Goal: Transaction & Acquisition: Purchase product/service

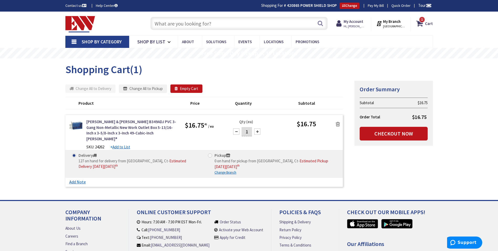
click at [221, 20] on input "text" at bounding box center [239, 23] width 177 height 13
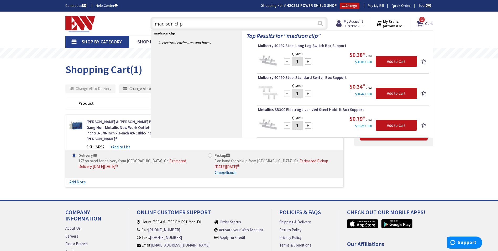
type input "madison clip"
click at [320, 25] on button "Search" at bounding box center [320, 23] width 7 height 12
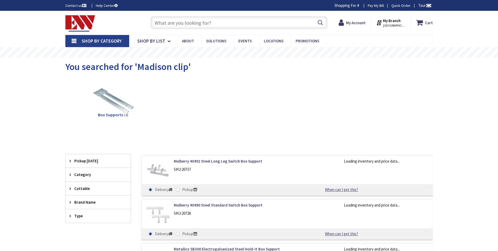
scroll to position [12, 0]
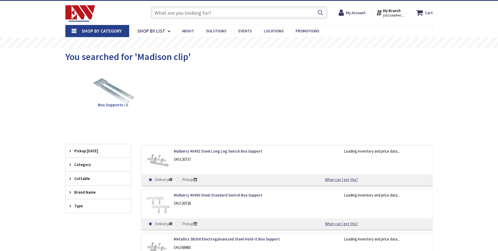
type input "[GEOGRAPHIC_DATA], [GEOGRAPHIC_DATA]"
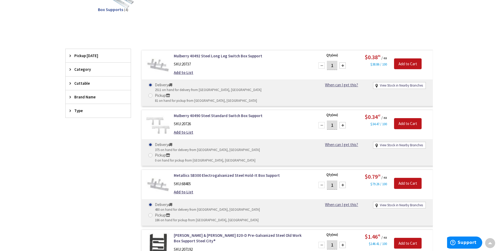
scroll to position [0, 0]
click at [344, 182] on div at bounding box center [343, 185] width 6 height 6
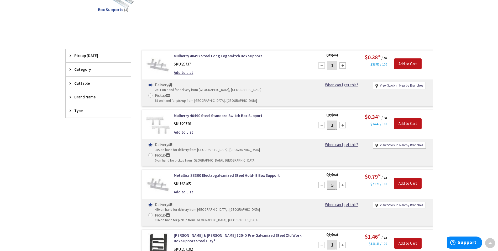
click at [344, 182] on div at bounding box center [343, 185] width 6 height 6
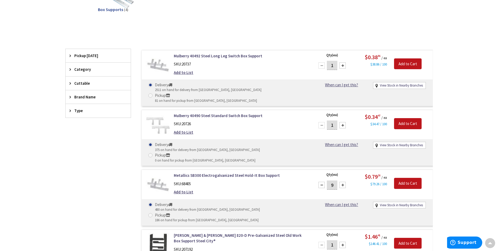
type input "10"
click at [342, 67] on div at bounding box center [343, 65] width 6 height 6
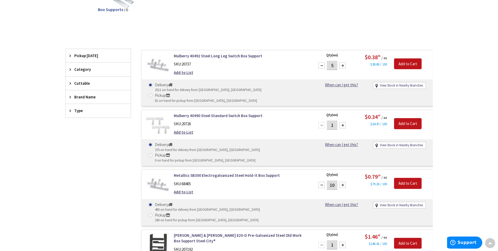
click at [342, 67] on div at bounding box center [343, 65] width 6 height 6
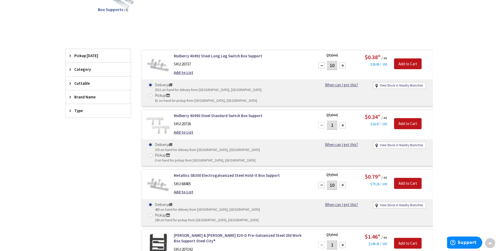
click at [342, 67] on div at bounding box center [343, 65] width 6 height 6
click at [323, 66] on div at bounding box center [322, 65] width 6 height 6
type input "10"
click at [403, 65] on input "Add to Cart" at bounding box center [408, 63] width 28 height 11
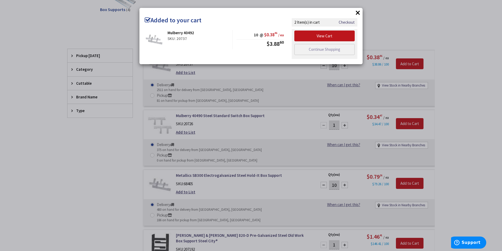
click at [457, 88] on div "× Added to your cart Mulberry 40492 SKU: 20737 10 @ $0.38 86 / ea $3.88 60 Chec…" at bounding box center [251, 125] width 502 height 251
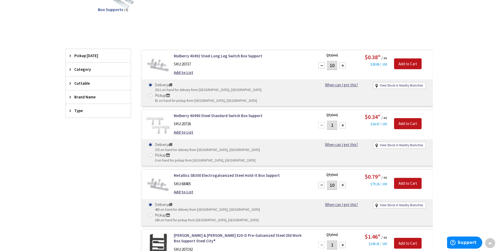
click at [342, 122] on div at bounding box center [343, 125] width 6 height 6
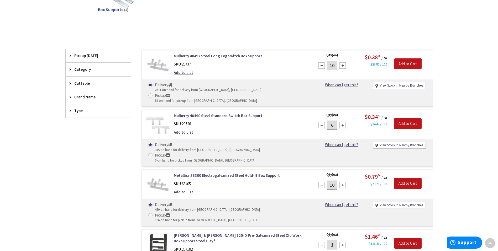
click at [342, 122] on div at bounding box center [343, 125] width 6 height 6
type input "10"
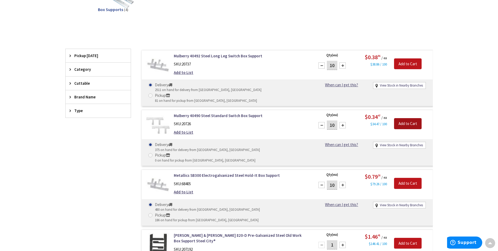
click at [418, 118] on input "Add to Cart" at bounding box center [408, 123] width 28 height 11
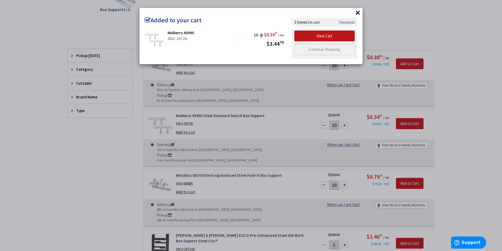
click at [82, 30] on div "× Added to your cart Mulberry 40490 SKU: 20726 10 @ $0.34 47 / ea $3.44 70 Chec…" at bounding box center [251, 125] width 502 height 251
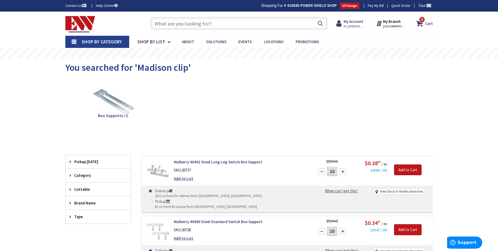
click at [203, 23] on input "text" at bounding box center [239, 23] width 177 height 13
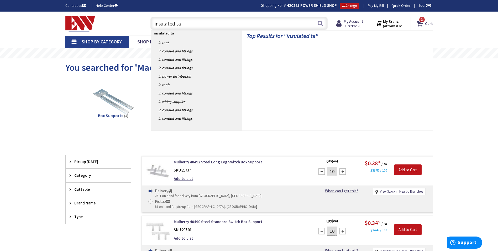
type input "insulated tap"
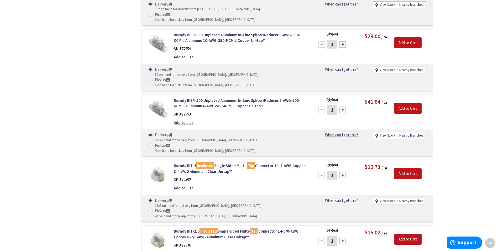
scroll to position [2039, 0]
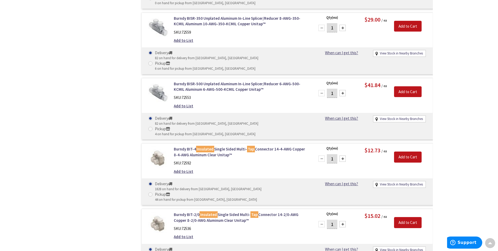
type input "6"
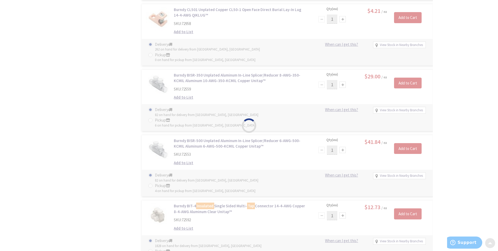
scroll to position [1882, 0]
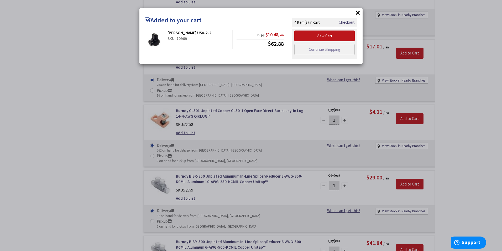
click at [89, 136] on div "× Added to your cart Greaves USA-2-2 SKU: 70969 6 @ $10.48 / ea $62.88" at bounding box center [251, 125] width 502 height 251
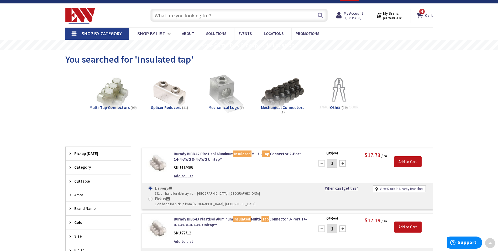
scroll to position [0, 0]
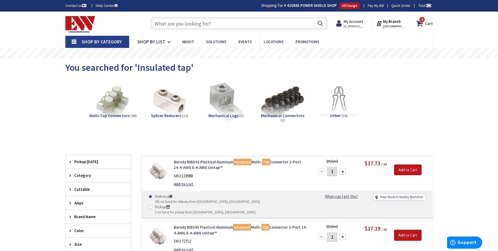
click at [182, 22] on input "text" at bounding box center [239, 23] width 177 height 13
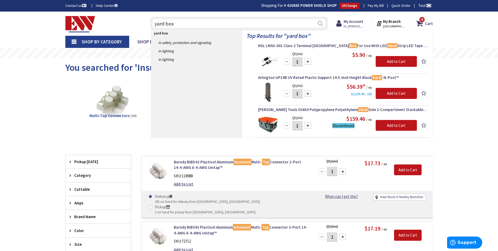
type input "yard box"
click at [323, 23] on button "Search" at bounding box center [320, 23] width 7 height 12
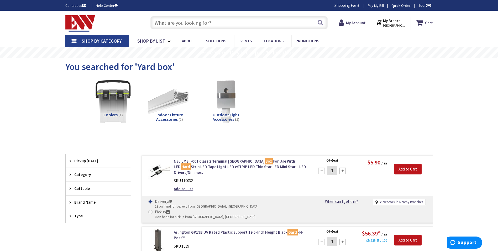
click at [221, 23] on input "text" at bounding box center [239, 22] width 177 height 13
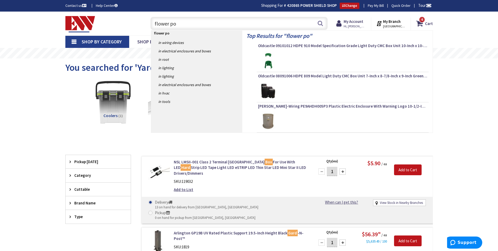
type input "flower pot"
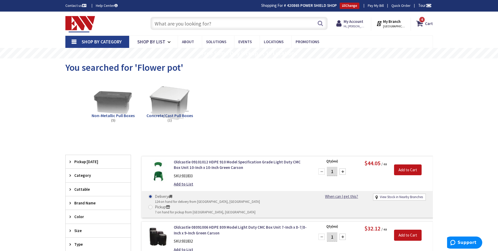
click at [196, 21] on input "text" at bounding box center [239, 23] width 177 height 13
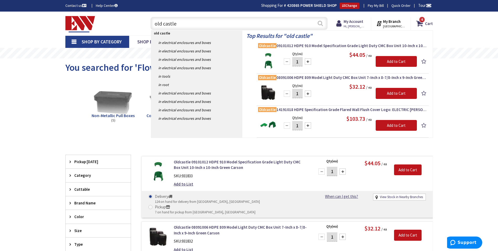
type input "old castle"
click at [322, 23] on button "Search" at bounding box center [320, 23] width 7 height 12
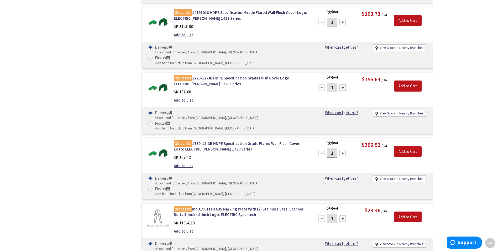
scroll to position [290, 0]
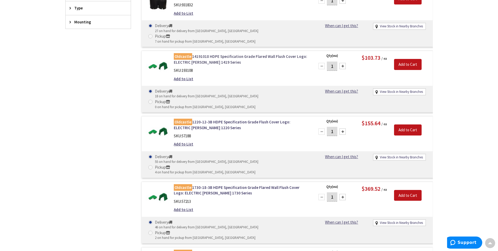
click at [212, 54] on link "Oldcastle 14191018 HDPE Specification Grade Flared Wall Flush Cover Logo: ELECT…" at bounding box center [241, 59] width 134 height 11
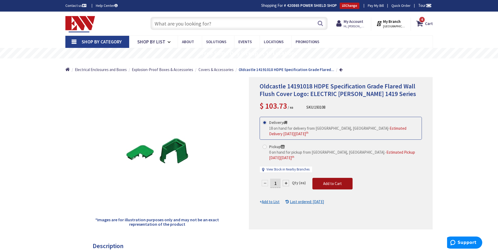
click at [331, 181] on span "Add to Cart" at bounding box center [332, 183] width 19 height 5
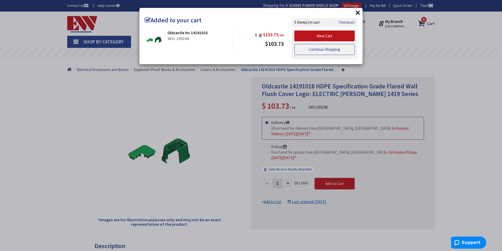
click at [309, 46] on link "Continue Shopping" at bounding box center [325, 49] width 60 height 11
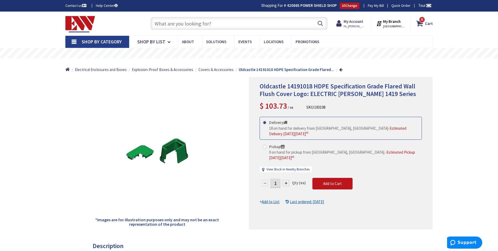
click at [208, 26] on input "text" at bounding box center [239, 23] width 177 height 13
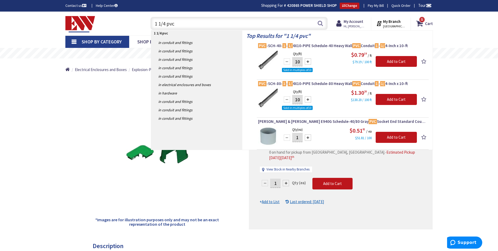
type input "1 1/4 pvc"
click at [308, 136] on div at bounding box center [308, 137] width 6 height 6
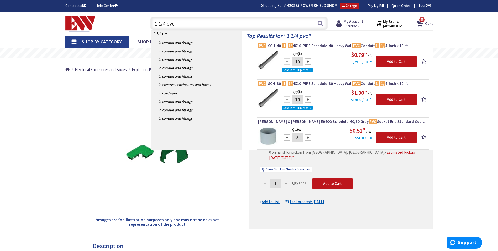
click at [306, 137] on div at bounding box center [308, 137] width 6 height 6
type input "6"
click at [382, 136] on input "Add to Cart" at bounding box center [396, 137] width 41 height 11
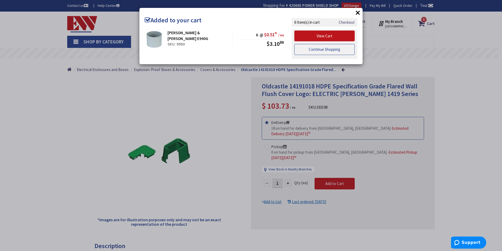
click at [311, 50] on link "Continue Shopping" at bounding box center [325, 49] width 60 height 11
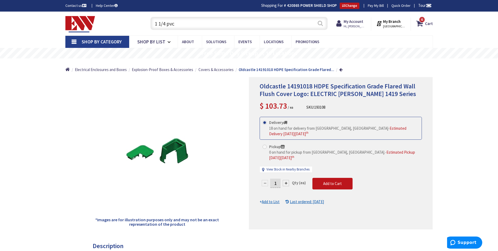
click at [318, 23] on button "Search" at bounding box center [320, 23] width 7 height 12
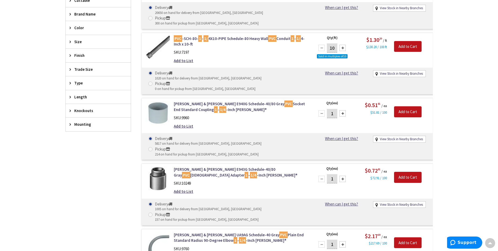
click at [343, 176] on div at bounding box center [343, 179] width 6 height 6
type input "2"
click at [403, 172] on input "Add to Cart" at bounding box center [408, 177] width 28 height 11
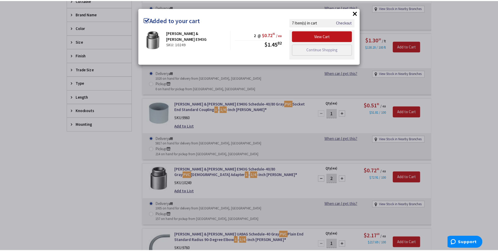
scroll to position [211, 0]
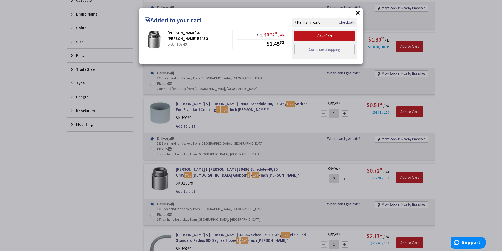
click at [125, 152] on div "× Added to your cart Thomas & Betts E943G SKU: 10249 2 @ $0.72 91 / ea $1.45 82" at bounding box center [251, 125] width 502 height 251
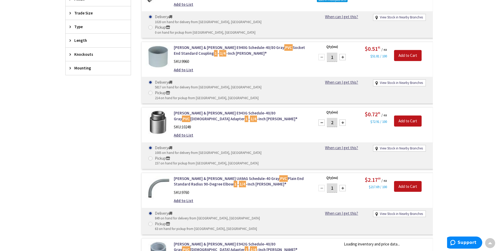
scroll to position [290, 0]
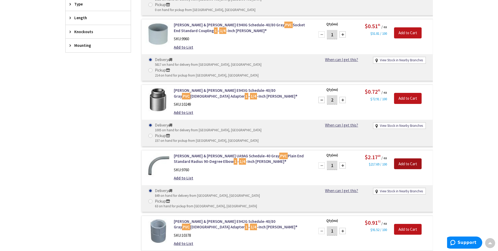
click at [411, 158] on input "Add to Cart" at bounding box center [408, 163] width 28 height 11
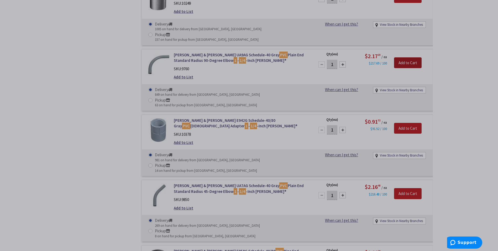
scroll to position [447, 0]
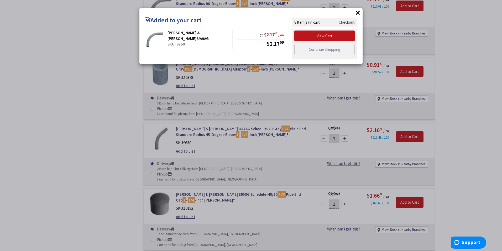
click at [101, 102] on div "× Added to your cart Thomas & Betts UA9AG SKU: 9760 1 @ $2.17 69 / ea $2.17 69" at bounding box center [251, 125] width 502 height 251
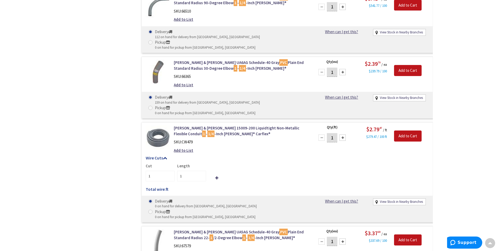
scroll to position [1026, 0]
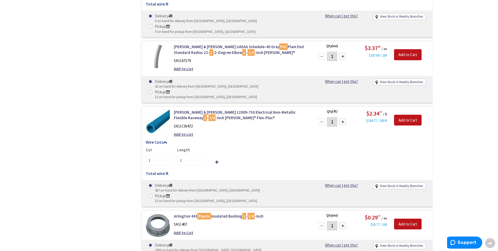
click at [343, 222] on div at bounding box center [343, 225] width 6 height 6
type input "2"
click at [406, 218] on input "Add to Cart" at bounding box center [408, 223] width 28 height 11
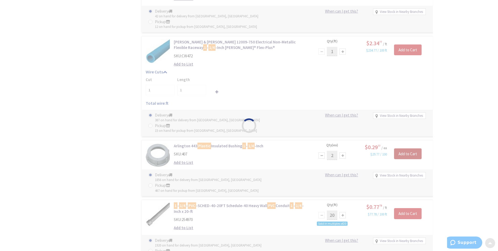
scroll to position [1104, 0]
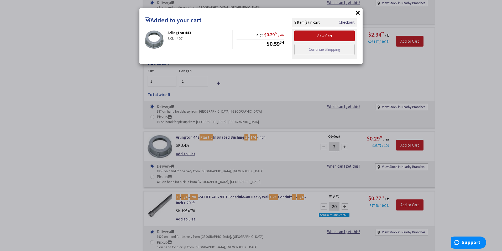
click at [103, 99] on div "× Added to your cart Arlington 443 SKU: 407 2 @ $0.29 77 / ea $0.59 54" at bounding box center [251, 125] width 502 height 251
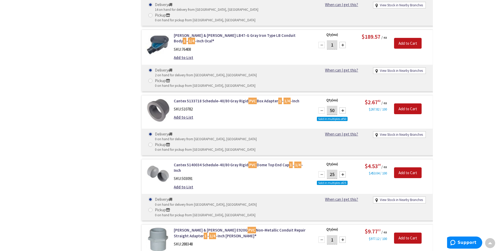
scroll to position [1866, 0]
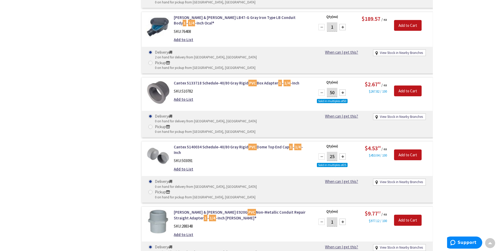
type input "3"
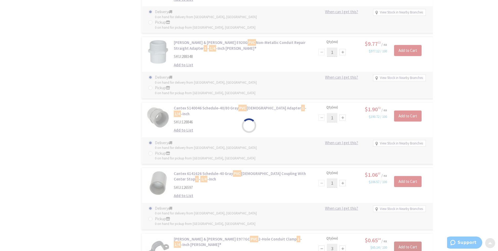
scroll to position [2050, 0]
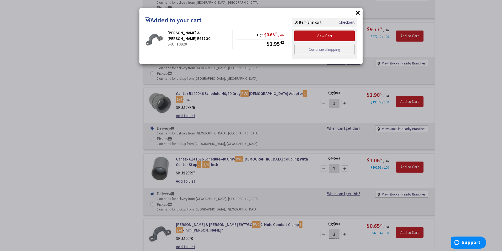
click at [115, 95] on div "× Added to your cart Thomas & Betts E977GC SKU: 10920 3 @ $0.65 14 / ea $1.95 42" at bounding box center [251, 125] width 502 height 251
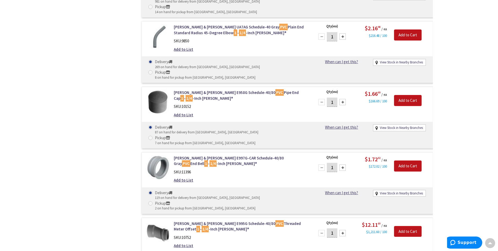
scroll to position [535, 0]
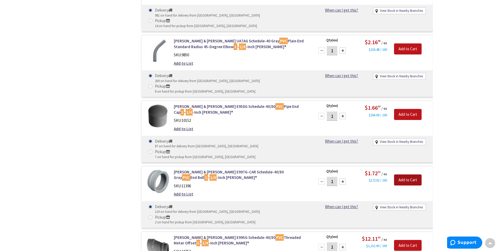
click at [404, 174] on input "Add to Cart" at bounding box center [408, 179] width 28 height 11
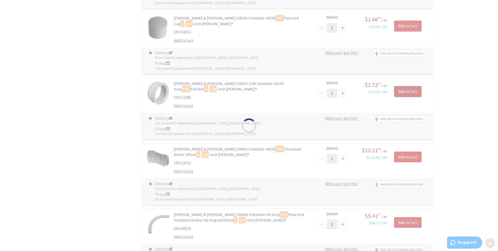
scroll to position [640, 0]
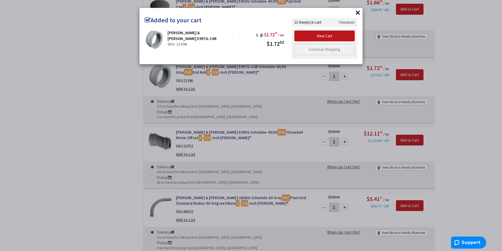
click at [107, 125] on div "× Added to your cart Thomas & Betts E997G-CAR SKU: 11396 1 @ $1.72 02 / ea $1.7…" at bounding box center [251, 125] width 502 height 251
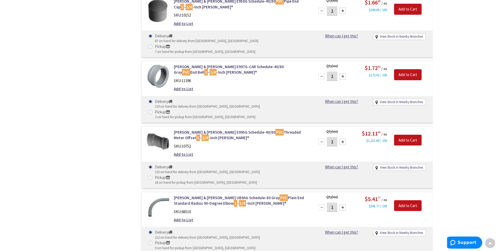
scroll to position [693, 0]
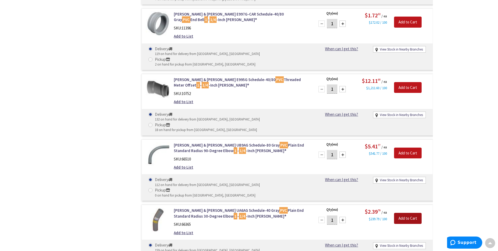
click at [407, 213] on input "Add to Cart" at bounding box center [408, 218] width 28 height 11
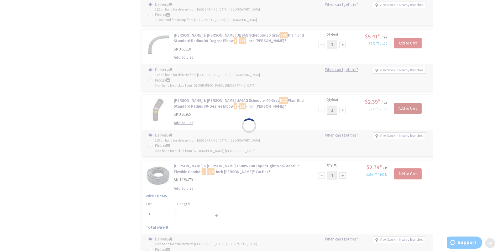
scroll to position [824, 0]
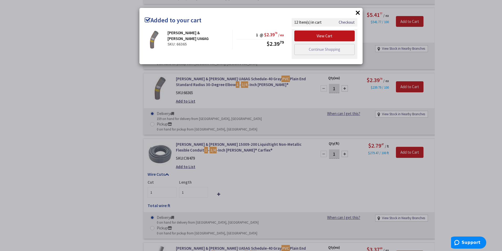
click at [141, 94] on div "× Added to your cart Thomas & Betts UA6AG SKU: 66365 1 @ $2.39 79 / ea $2.39 79" at bounding box center [251, 125] width 502 height 251
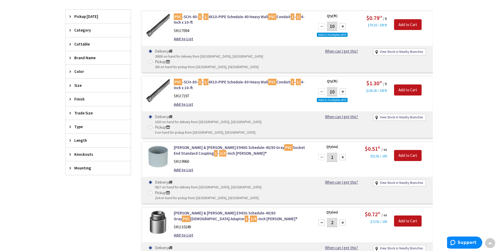
scroll to position [10, 0]
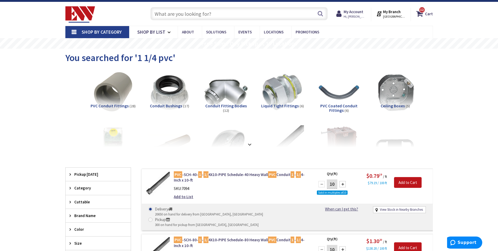
click at [154, 17] on input "text" at bounding box center [239, 13] width 177 height 13
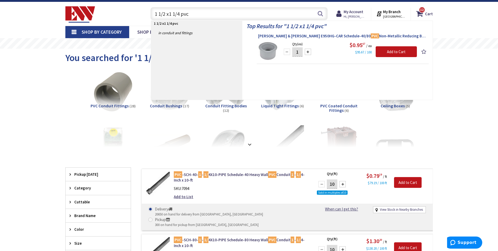
type input "1 1/2 x1 1/4 pvc"
click at [289, 34] on span "Thomas & Betts E950HG-CAR Schedule-40/80 PVC Non-Metallic Reducing Bushing 1 - …" at bounding box center [342, 35] width 169 height 5
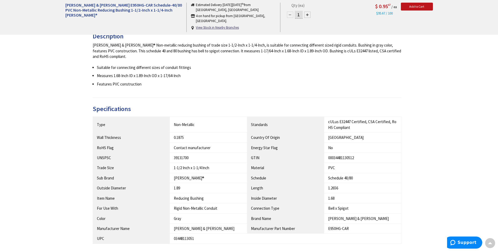
scroll to position [97, 0]
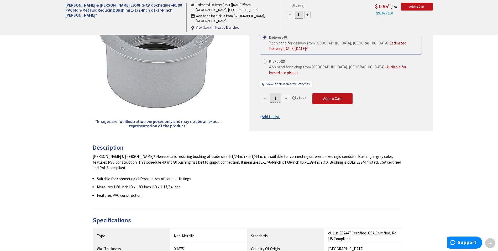
click at [286, 95] on div at bounding box center [286, 98] width 6 height 6
type input "2"
click at [336, 96] on span "Add to Cart" at bounding box center [332, 98] width 19 height 5
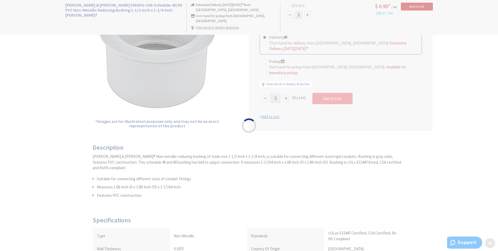
scroll to position [98, 0]
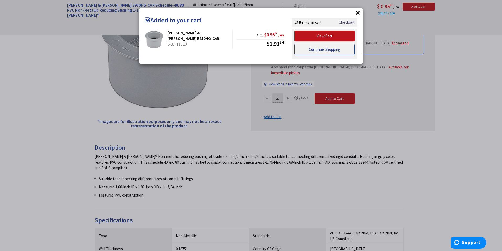
click at [332, 48] on link "Continue Shopping" at bounding box center [325, 49] width 60 height 11
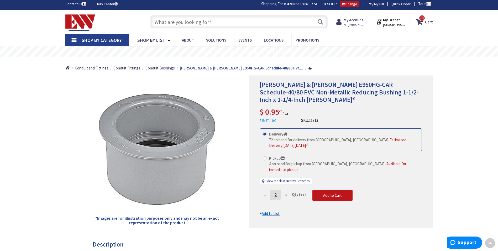
scroll to position [0, 0]
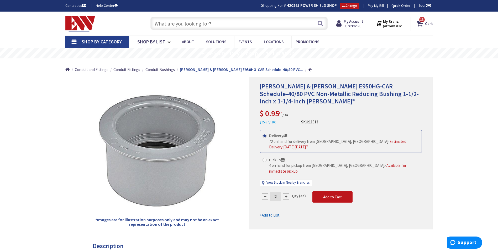
click at [216, 21] on input "text" at bounding box center [239, 23] width 177 height 13
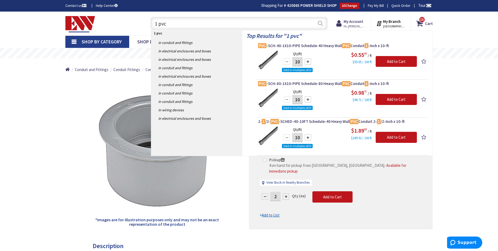
type input "1 pvc"
click at [323, 21] on button "Search" at bounding box center [320, 23] width 7 height 12
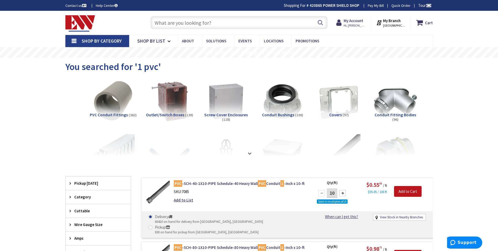
click at [234, 20] on input "text" at bounding box center [239, 22] width 177 height 13
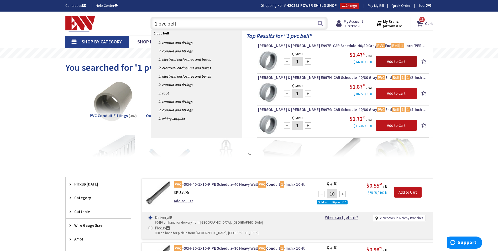
click at [412, 60] on input "Add to Cart" at bounding box center [396, 61] width 41 height 11
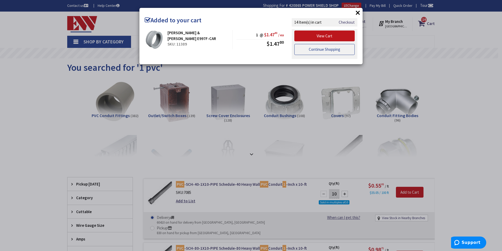
click at [316, 50] on link "Continue Shopping" at bounding box center [325, 49] width 60 height 11
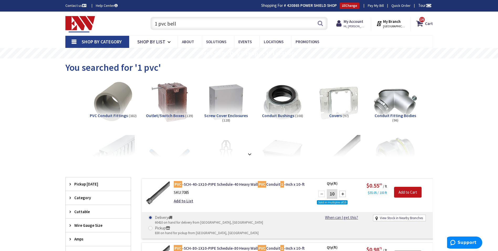
click at [156, 24] on input "1 pvc bell" at bounding box center [239, 23] width 177 height 13
click at [157, 24] on input "1 pvc bell" at bounding box center [239, 23] width 177 height 13
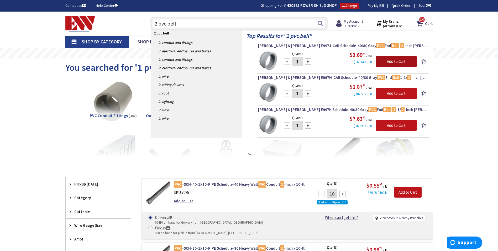
click at [398, 61] on input "Add to Cart" at bounding box center [396, 61] width 41 height 11
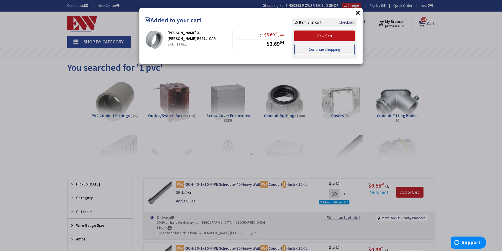
click at [320, 49] on link "Continue Shopping" at bounding box center [325, 49] width 60 height 11
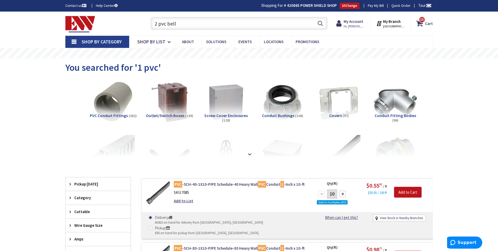
click at [175, 24] on input "2 pvc bell" at bounding box center [239, 23] width 177 height 13
click at [178, 24] on input "2 pvc bell" at bounding box center [239, 23] width 177 height 13
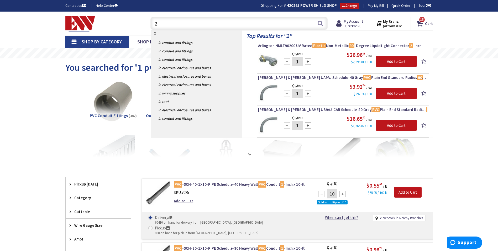
type input "2"
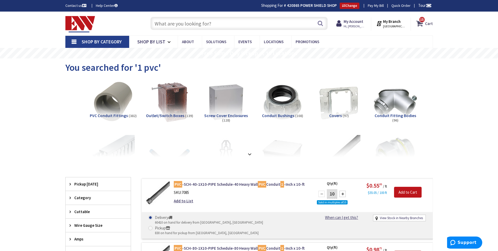
click at [426, 23] on strong "Cart" at bounding box center [429, 23] width 8 height 9
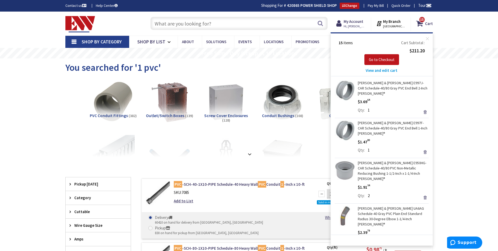
click at [383, 71] on span "View and edit cart" at bounding box center [382, 70] width 32 height 5
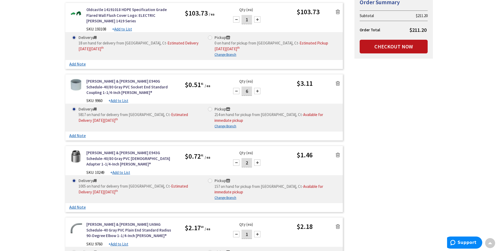
scroll to position [394, 0]
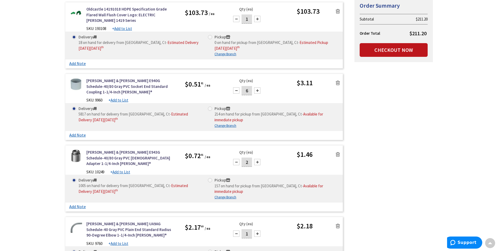
click at [256, 230] on div at bounding box center [257, 233] width 6 height 6
type input "2"
click at [258, 87] on div at bounding box center [257, 90] width 6 height 6
type input "8"
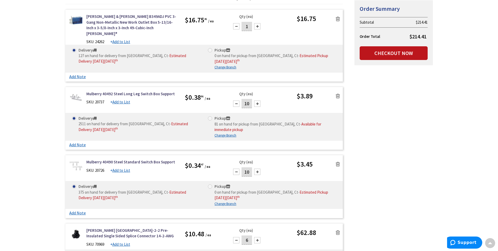
scroll to position [0, 0]
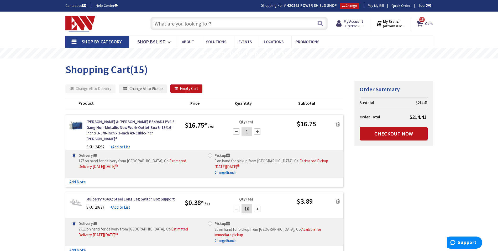
click at [194, 26] on input "text" at bounding box center [239, 23] width 177 height 13
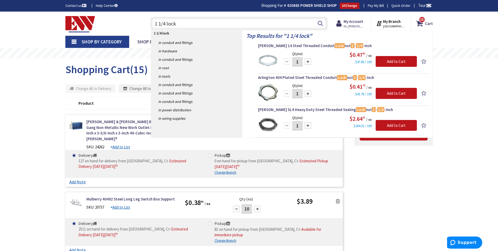
type input "1 1/4 lock"
click at [308, 92] on div at bounding box center [308, 93] width 6 height 6
type input "2"
click at [393, 95] on input "Add to Cart" at bounding box center [396, 93] width 41 height 11
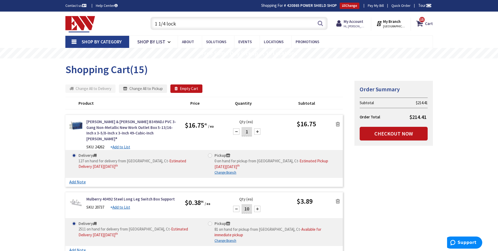
drag, startPoint x: 167, startPoint y: 26, endPoint x: 130, endPoint y: 28, distance: 36.6
click at [130, 28] on div "Toggle Nav 1 1/4 lock 1 1/4 lock Search 15 15 15 items Cart My Cart 15" at bounding box center [249, 24] width 376 height 18
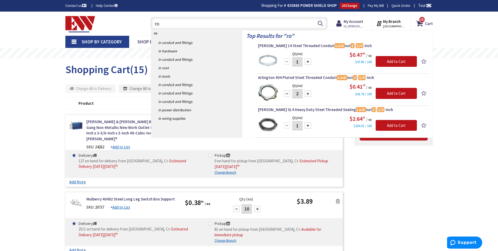
type input "rou"
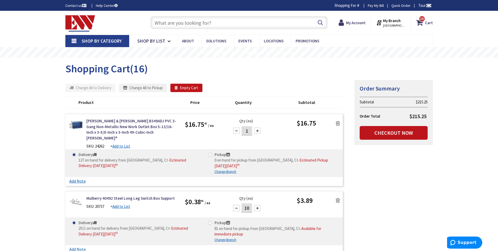
click at [188, 17] on input "text" at bounding box center [239, 22] width 177 height 13
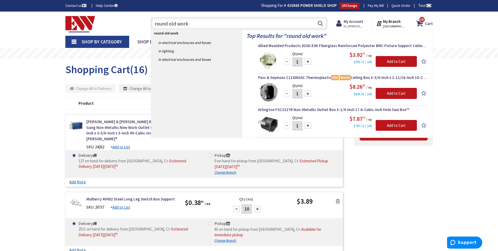
type input "round old work"
click at [306, 60] on div at bounding box center [308, 61] width 6 height 6
click at [305, 60] on div at bounding box center [308, 61] width 6 height 6
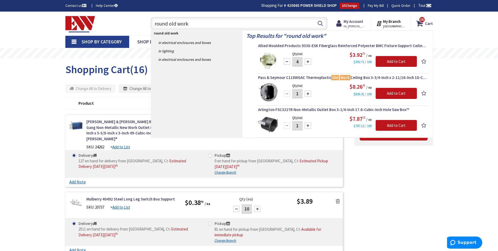
type input "5"
click at [379, 60] on input "Add to Cart" at bounding box center [396, 61] width 41 height 11
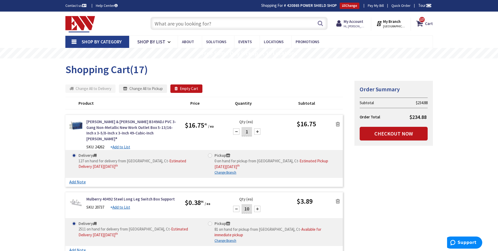
click at [197, 21] on input "text" at bounding box center [239, 23] width 177 height 13
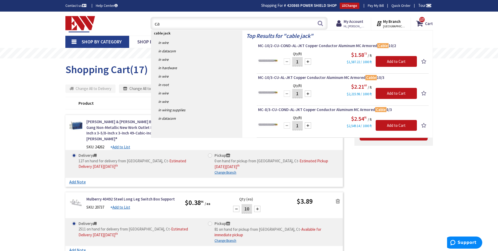
type input "c"
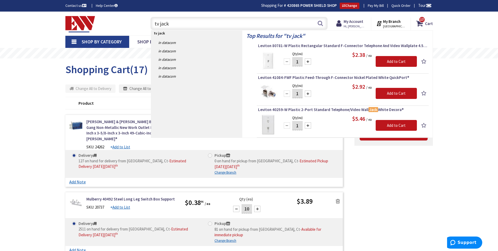
type input "tv jack"
click at [307, 60] on div at bounding box center [308, 61] width 6 height 6
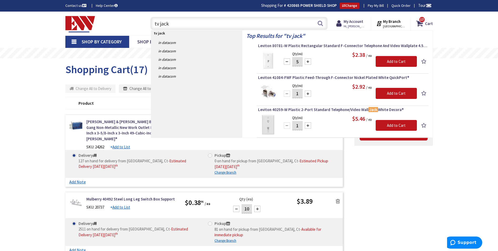
click at [307, 60] on div at bounding box center [308, 61] width 6 height 6
type input "6"
click at [394, 60] on input "Add to Cart" at bounding box center [396, 61] width 41 height 11
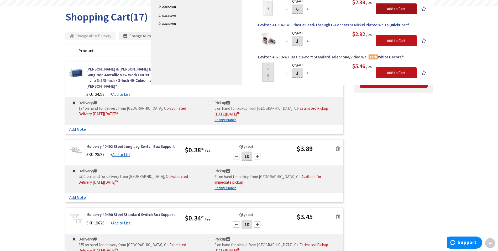
scroll to position [26, 0]
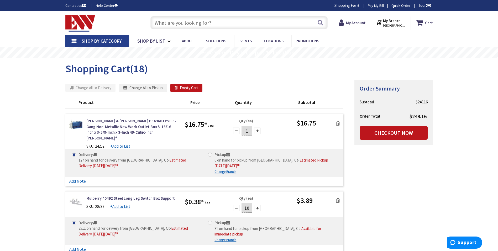
click at [186, 24] on input "text" at bounding box center [239, 22] width 177 height 13
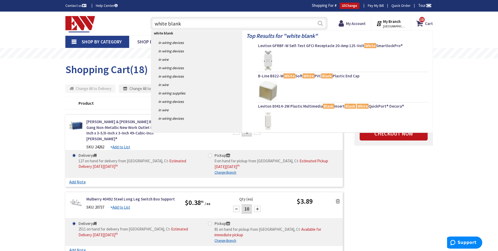
type input "white blank"
click at [321, 24] on button "Search" at bounding box center [320, 23] width 7 height 12
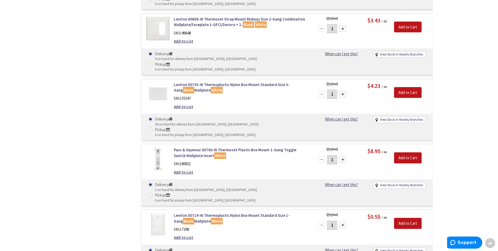
scroll to position [519, 0]
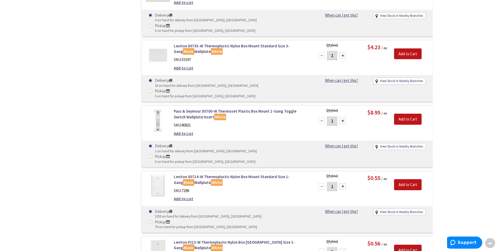
click at [341, 248] on div at bounding box center [343, 251] width 6 height 6
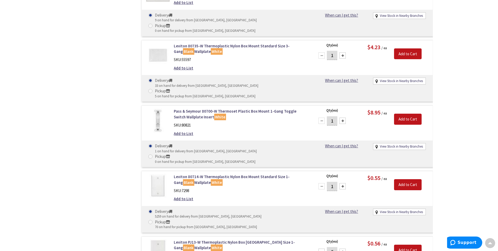
click at [341, 248] on div at bounding box center [343, 251] width 6 height 6
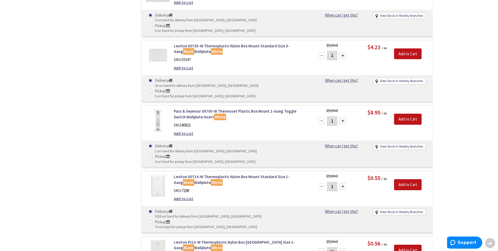
click at [341, 248] on div at bounding box center [343, 251] width 6 height 6
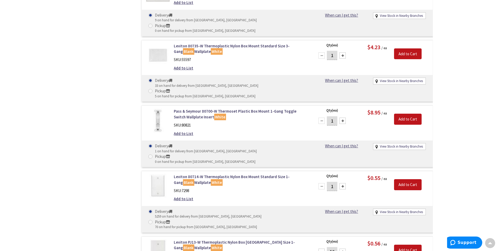
click at [341, 248] on div at bounding box center [343, 251] width 6 height 6
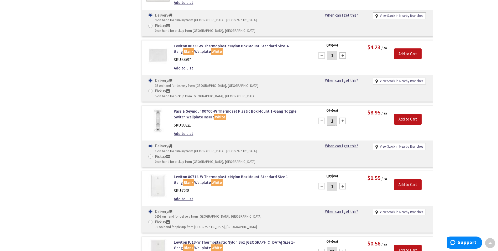
click at [320, 248] on div at bounding box center [322, 251] width 6 height 6
type input "20"
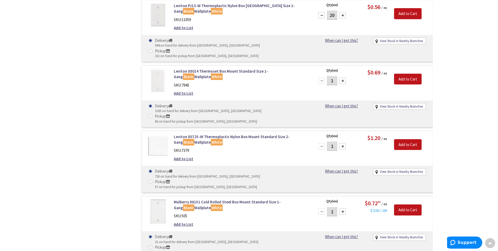
scroll to position [808, 0]
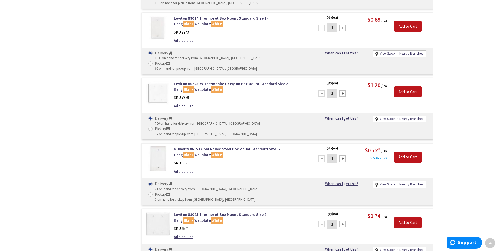
click at [341, 221] on div at bounding box center [343, 224] width 6 height 6
type input "5"
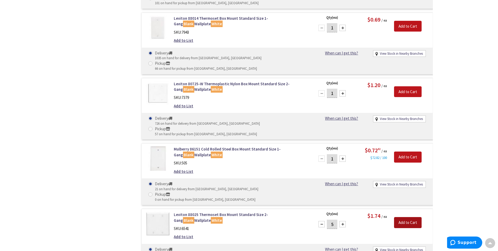
click at [403, 217] on input "Add to Cart" at bounding box center [408, 222] width 28 height 11
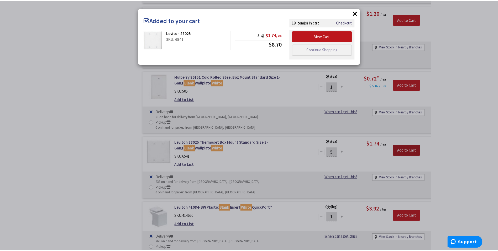
scroll to position [887, 0]
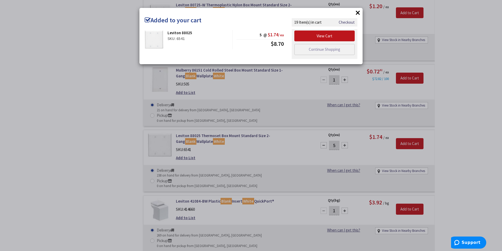
click at [478, 94] on div "× Added to your cart Leviton 88025 SKU: 6541 5 @ $1.74 / ea $8.70" at bounding box center [251, 125] width 502 height 251
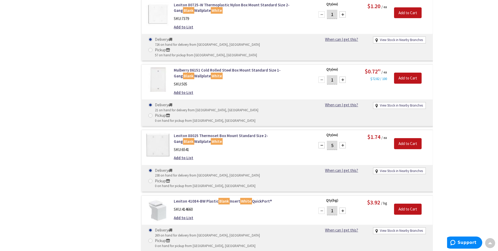
type input "5"
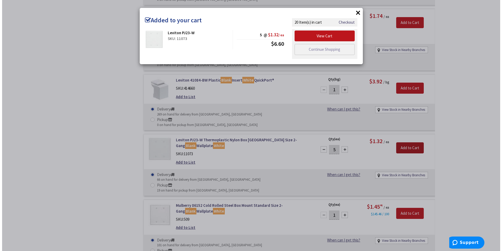
scroll to position [1097, 0]
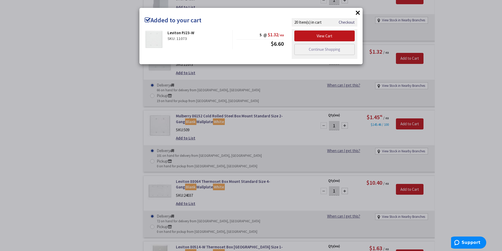
drag, startPoint x: 38, startPoint y: 94, endPoint x: 55, endPoint y: 94, distance: 17.1
click at [38, 94] on div "× Added to your cart Leviton PJ23-W SKU: 11073 5 @ $1.32 / ea $6.60" at bounding box center [251, 125] width 502 height 251
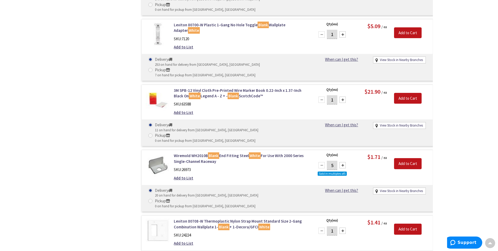
scroll to position [1597, 0]
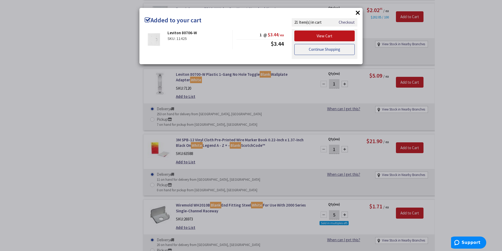
click at [323, 47] on link "Continue Shopping" at bounding box center [325, 49] width 60 height 11
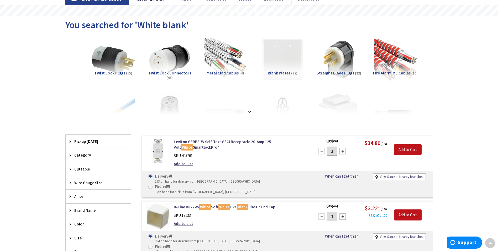
scroll to position [0, 0]
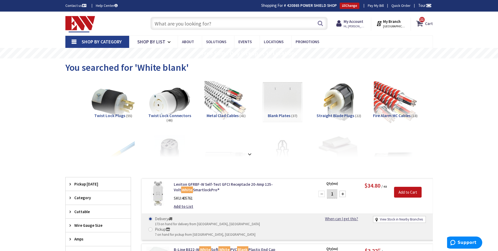
click at [424, 21] on span "21" at bounding box center [422, 19] width 4 height 4
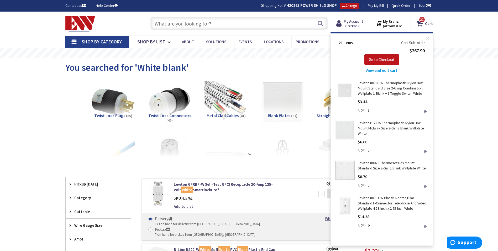
click at [380, 71] on span "View and edit cart" at bounding box center [382, 70] width 32 height 5
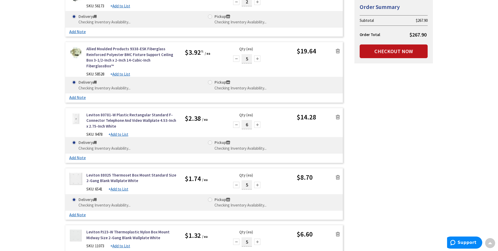
scroll to position [1025, 0]
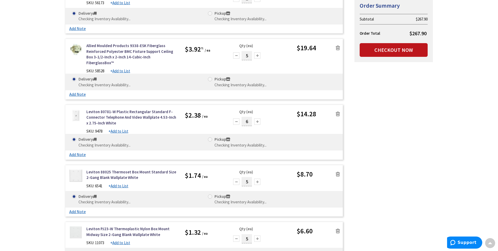
click at [338, 171] on icon at bounding box center [338, 173] width 4 height 5
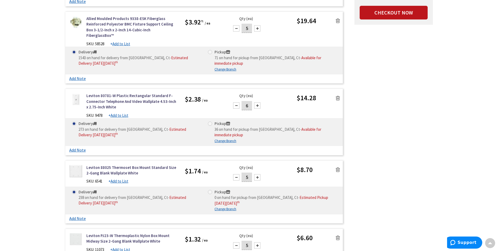
scroll to position [1235, 0]
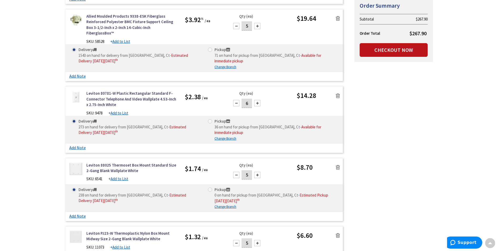
click at [337, 164] on icon at bounding box center [338, 166] width 4 height 5
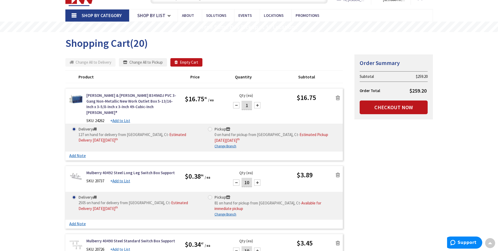
scroll to position [0, 0]
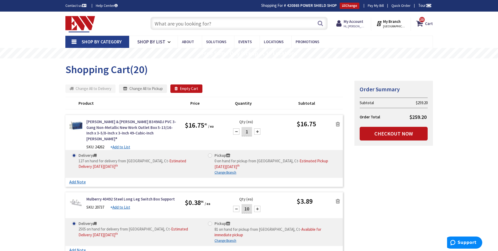
click at [175, 23] on input "text" at bounding box center [239, 23] width 177 height 13
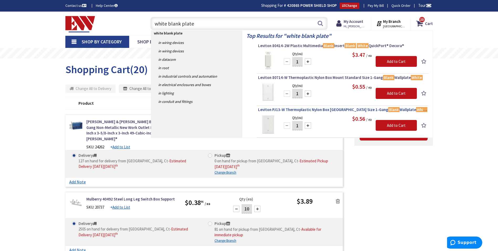
type input "white blank plate"
click at [311, 110] on span "Leviton PJ13-W Thermoplastic Nylon Box Mount Midway Size 1-Gang Blank Wallplate…" at bounding box center [342, 109] width 169 height 5
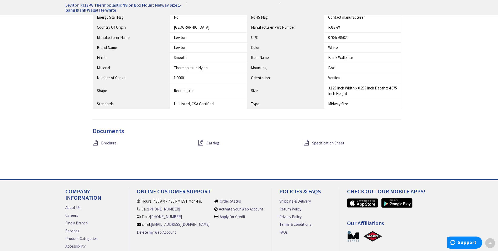
scroll to position [342, 0]
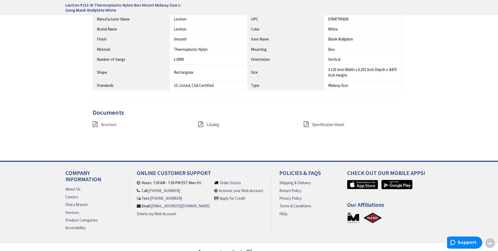
click at [109, 125] on span "Brochure" at bounding box center [109, 124] width 16 height 5
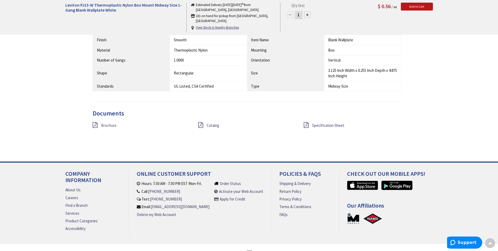
scroll to position [342, 0]
click at [325, 125] on span "Specification Sheet" at bounding box center [328, 124] width 32 height 5
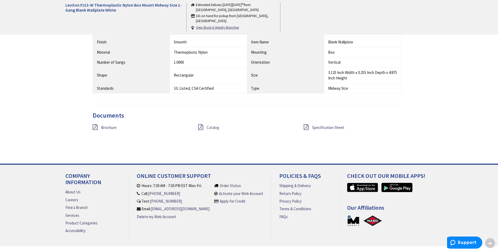
click at [213, 125] on span "Catalog" at bounding box center [213, 127] width 13 height 5
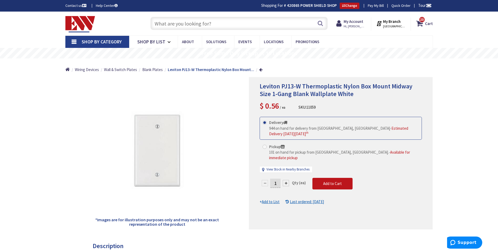
click at [276, 178] on input "1" at bounding box center [275, 182] width 11 height 9
type input "25"
click at [326, 170] on form "This product is Discontinued Delivery 944 on hand for delivery from [GEOGRAPHIC…" at bounding box center [341, 161] width 162 height 88
click at [321, 178] on button "Add to Cart" at bounding box center [333, 184] width 40 height 12
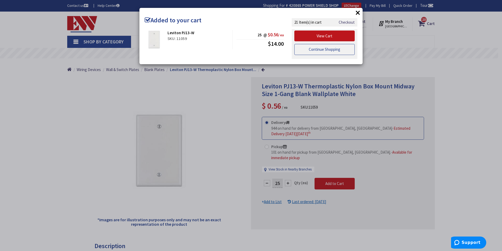
click at [322, 48] on link "Continue Shopping" at bounding box center [325, 49] width 60 height 11
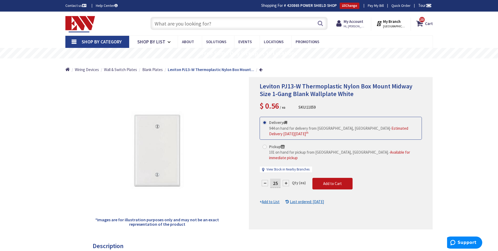
click at [204, 23] on input "text" at bounding box center [239, 23] width 177 height 13
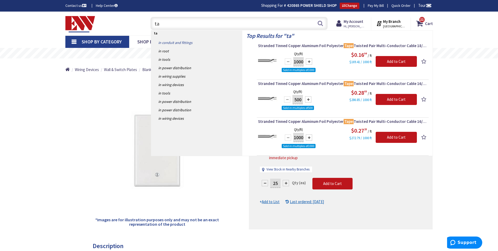
type input "t"
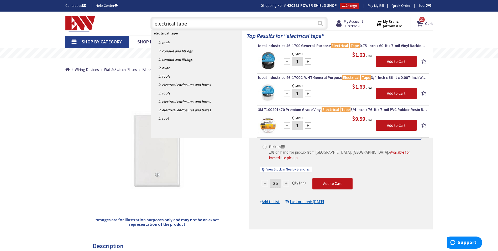
type input "electrical tape"
click at [322, 22] on button "Search" at bounding box center [320, 23] width 7 height 12
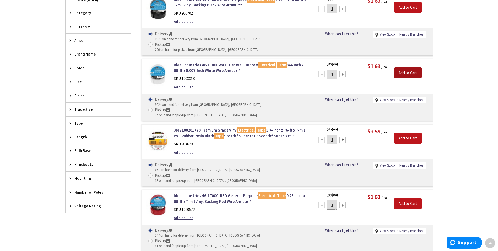
click at [411, 67] on input "Add to Cart" at bounding box center [408, 72] width 28 height 11
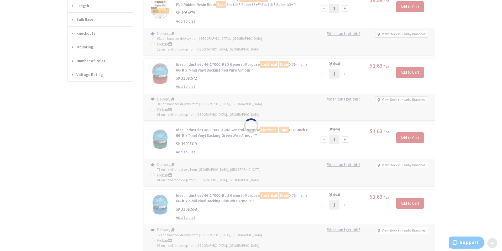
scroll to position [535, 0]
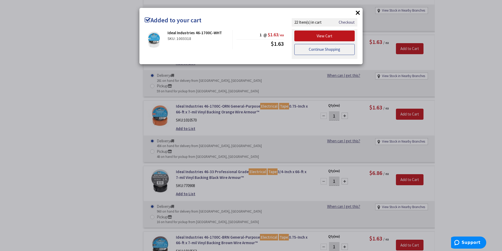
click at [343, 49] on link "Continue Shopping" at bounding box center [325, 49] width 60 height 11
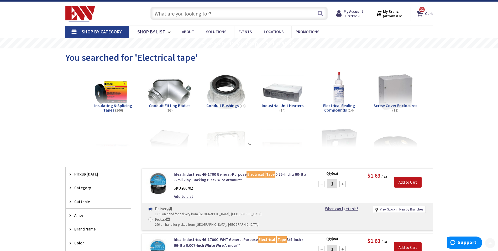
scroll to position [63, 0]
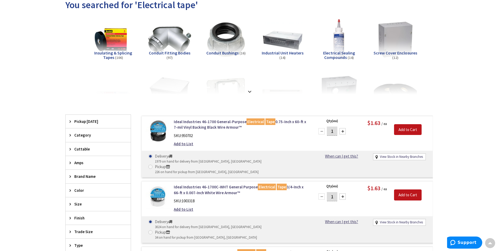
click at [344, 131] on div at bounding box center [343, 131] width 6 height 6
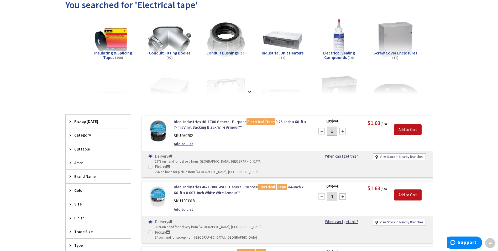
click at [344, 131] on div at bounding box center [343, 131] width 6 height 6
type input "10"
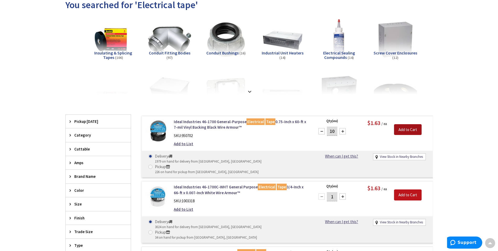
click at [416, 131] on input "Add to Cart" at bounding box center [408, 129] width 28 height 11
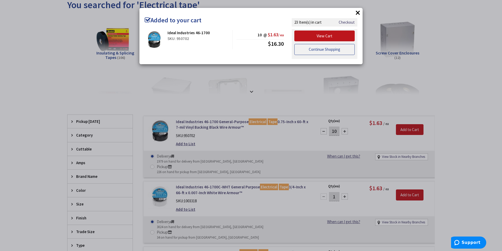
click at [305, 50] on link "Continue Shopping" at bounding box center [325, 49] width 60 height 11
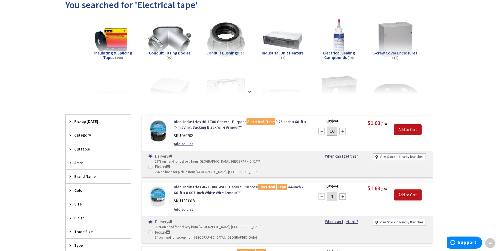
scroll to position [0, 0]
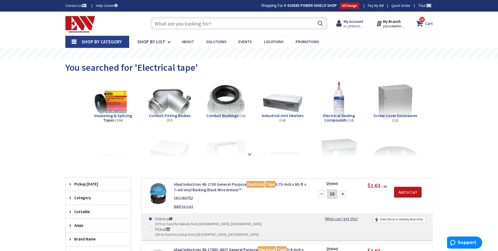
click at [217, 22] on input "text" at bounding box center [239, 23] width 177 height 13
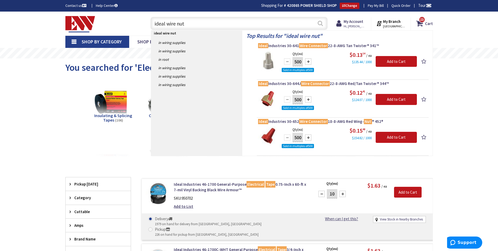
type input "ideal wire nut"
click at [320, 23] on button "Search" at bounding box center [320, 23] width 7 height 12
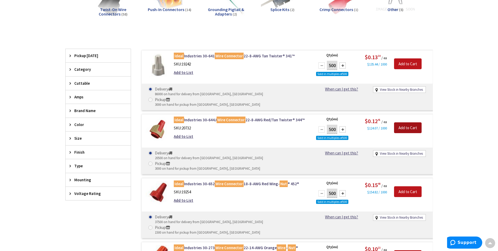
click at [410, 122] on input "Add to Cart" at bounding box center [408, 127] width 28 height 11
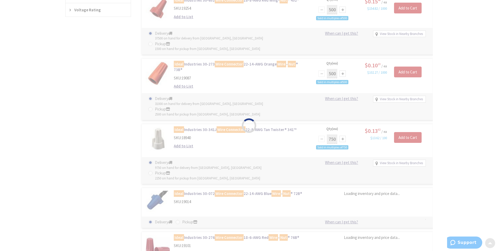
scroll to position [289, 0]
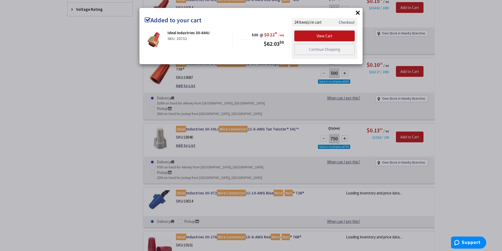
click at [85, 160] on div "× Added to your cart Ideal Industries 30-644J SKU: 20732 500 @ $0.12 41 / ea $6…" at bounding box center [251, 125] width 502 height 251
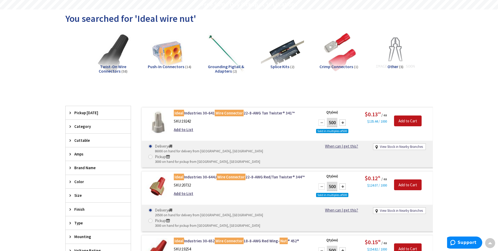
scroll to position [0, 0]
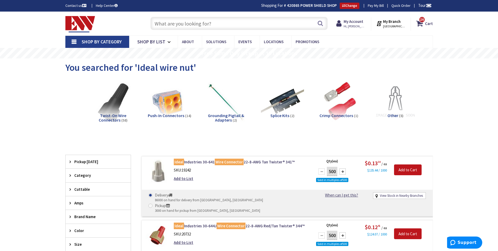
click at [212, 20] on input "text" at bounding box center [239, 23] width 177 height 13
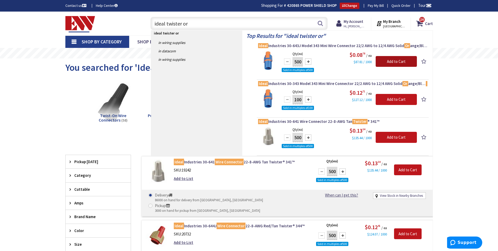
click at [391, 61] on input "Add to Cart" at bounding box center [396, 61] width 41 height 11
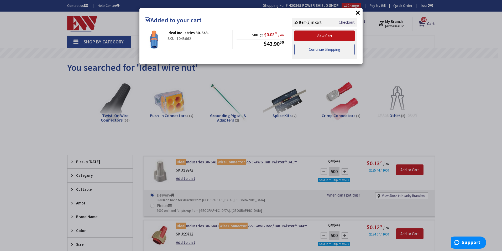
click at [320, 48] on link "Continue Shopping" at bounding box center [325, 49] width 60 height 11
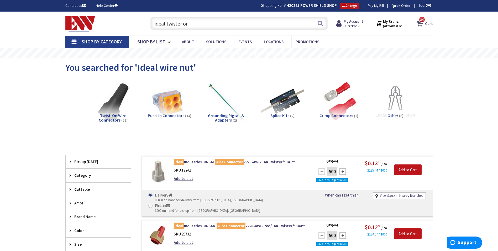
click at [426, 23] on strong "Cart" at bounding box center [429, 23] width 8 height 9
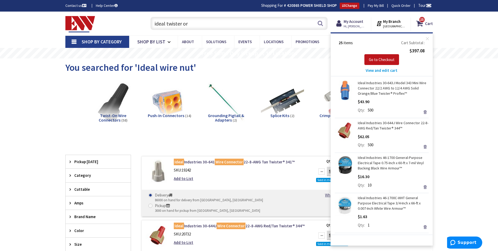
click at [186, 23] on input "ideal twister or" at bounding box center [239, 23] width 177 height 13
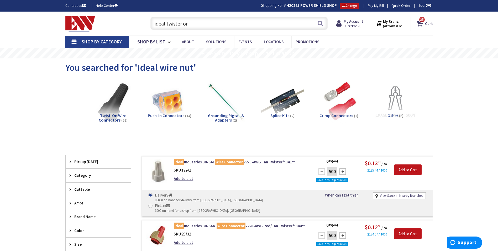
drag, startPoint x: 190, startPoint y: 23, endPoint x: 103, endPoint y: 24, distance: 87.2
click at [103, 24] on div "Toggle Nav ideal twister or ideal twister or Search 25 25 25 items Cart My Cart…" at bounding box center [249, 24] width 376 height 18
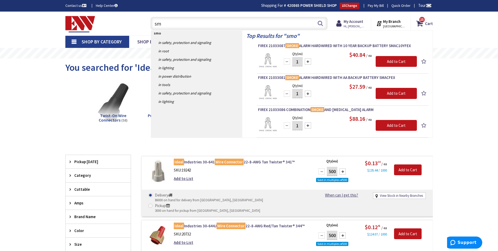
type input "s"
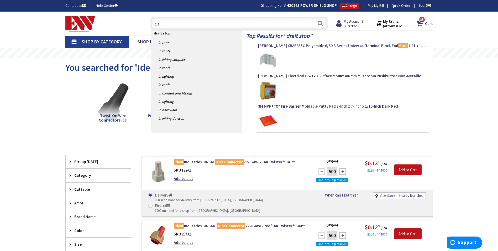
type input "d"
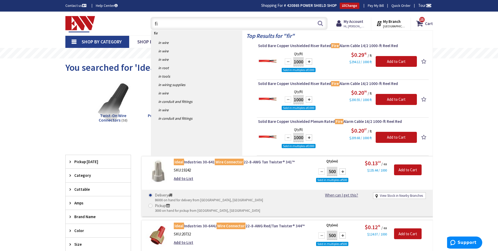
type input "f"
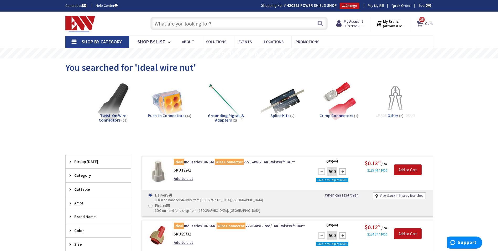
click at [425, 20] on span "25 25 items" at bounding box center [422, 19] width 7 height 7
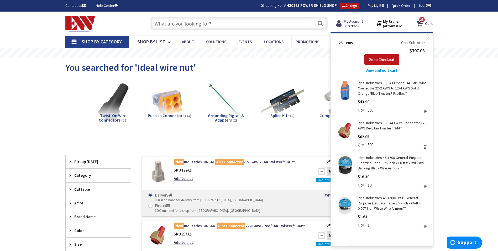
click at [386, 70] on span "View and edit cart" at bounding box center [382, 70] width 32 height 5
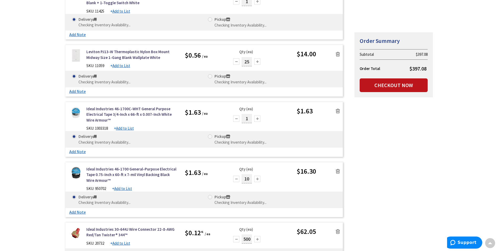
scroll to position [1235, 0]
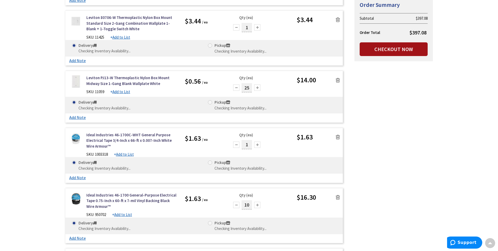
click at [397, 49] on link "Checkout Now" at bounding box center [394, 49] width 68 height 14
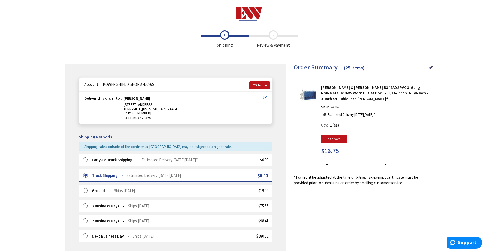
click at [88, 157] on label at bounding box center [87, 159] width 8 height 5
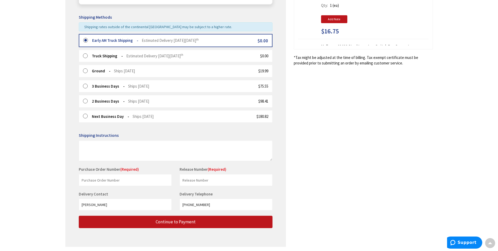
scroll to position [138, 0]
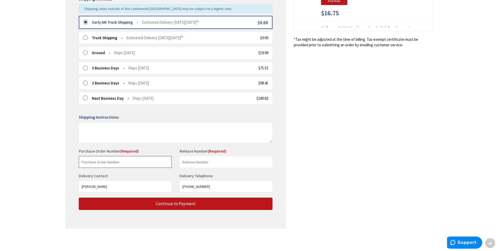
click at [97, 159] on input "text" at bounding box center [125, 162] width 93 height 12
type input "[PERSON_NAME]"
click at [208, 164] on input "text" at bounding box center [226, 162] width 93 height 12
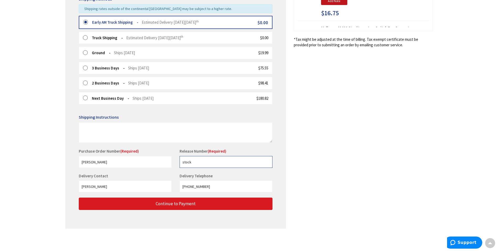
type input "stock"
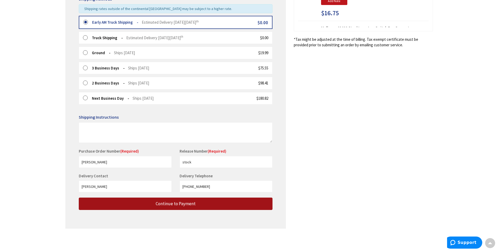
click at [191, 203] on span "Continue to Payment" at bounding box center [176, 203] width 40 height 6
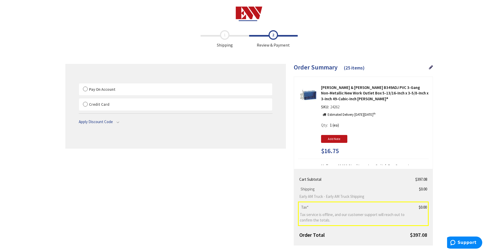
click at [85, 90] on label "Pay On Account" at bounding box center [175, 89] width 193 height 12
click at [79, 84] on input "Pay On Account" at bounding box center [79, 84] width 0 height 0
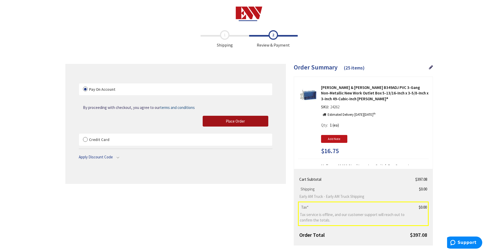
click at [225, 120] on button "Place Order" at bounding box center [236, 121] width 66 height 11
